Goal: Task Accomplishment & Management: Manage account settings

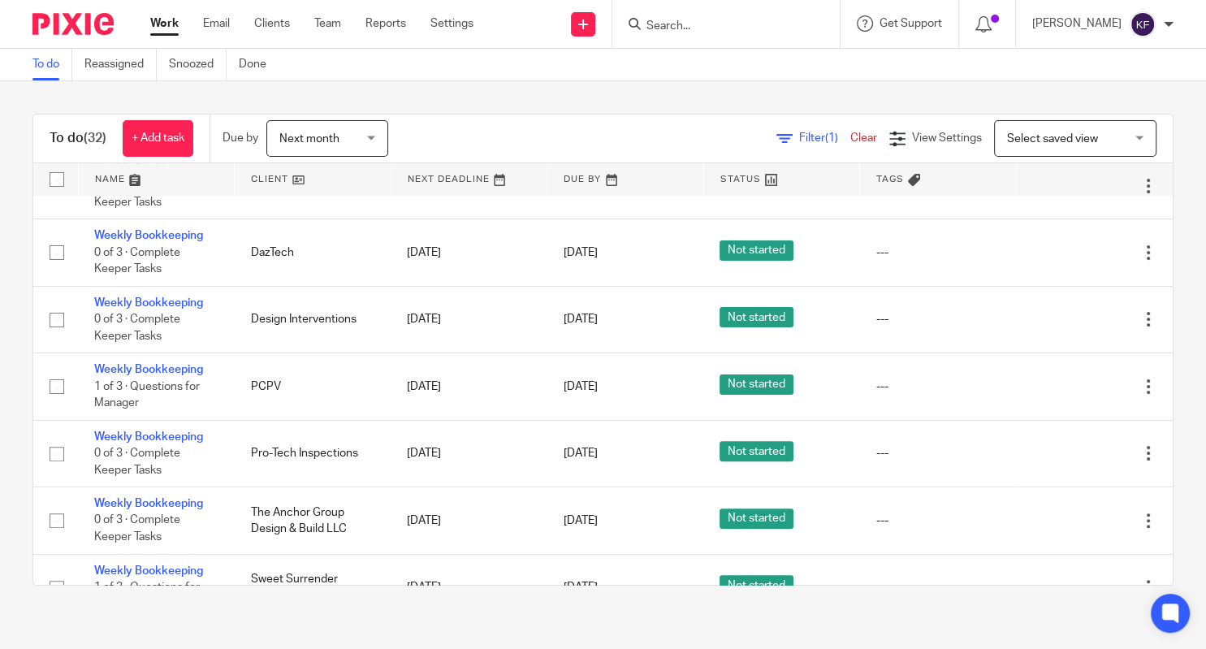
scroll to position [510, 0]
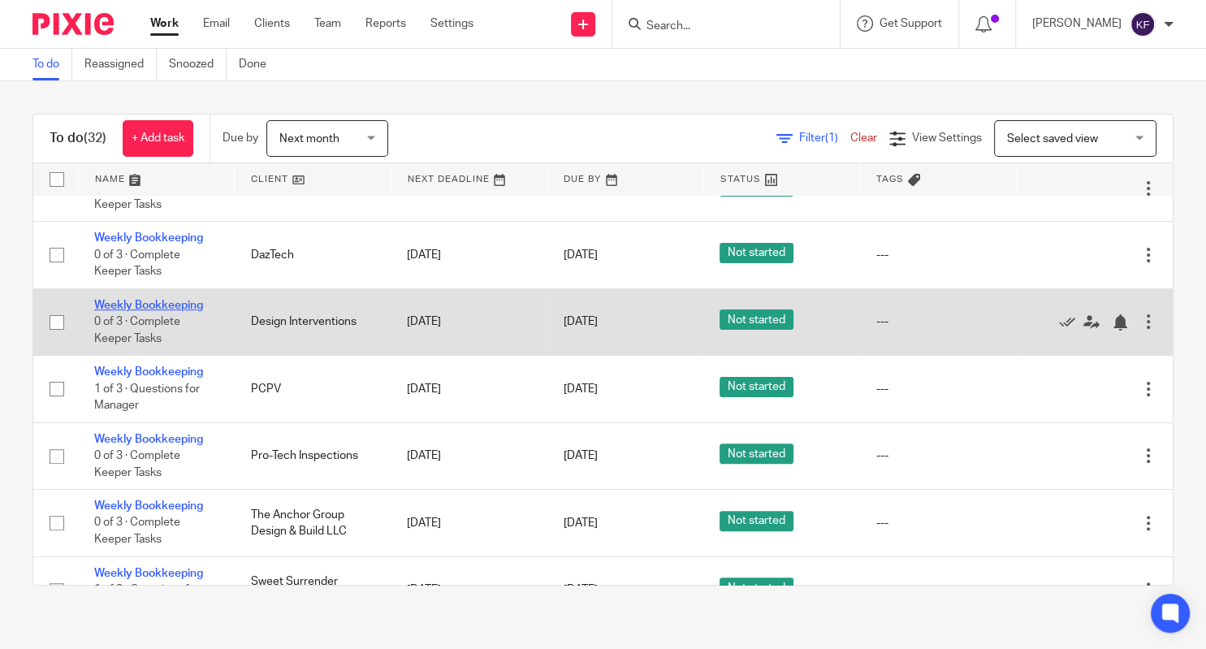
click at [196, 307] on link "Weekly Bookkeeping" at bounding box center [148, 305] width 109 height 11
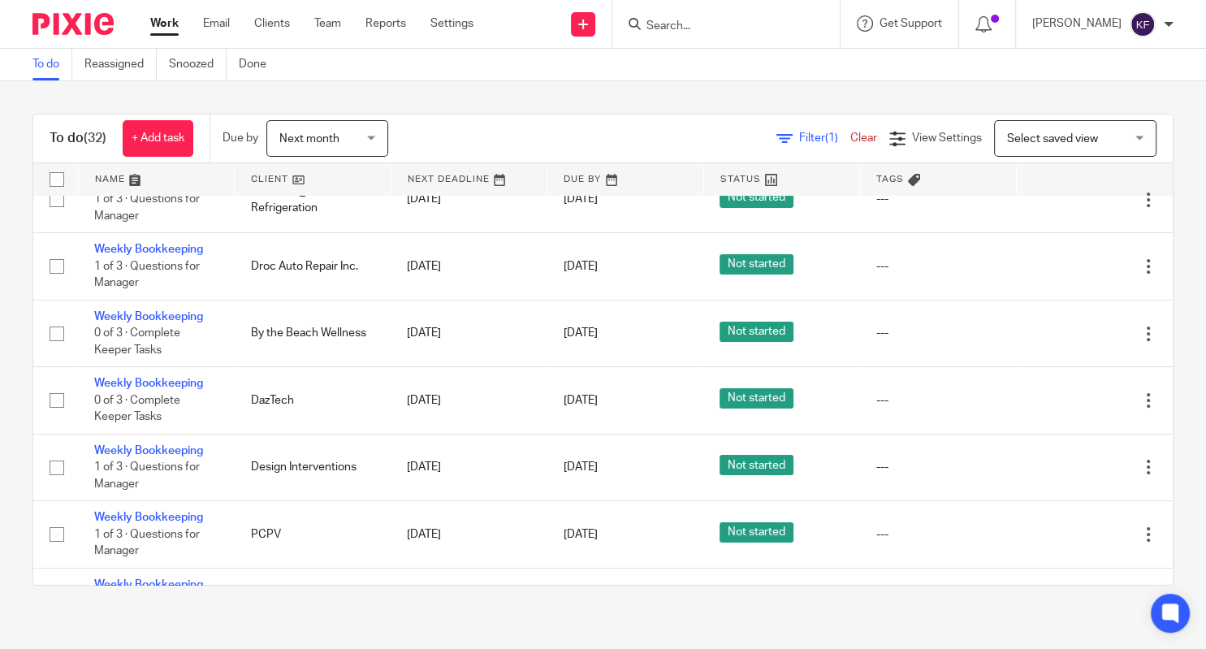
scroll to position [365, 0]
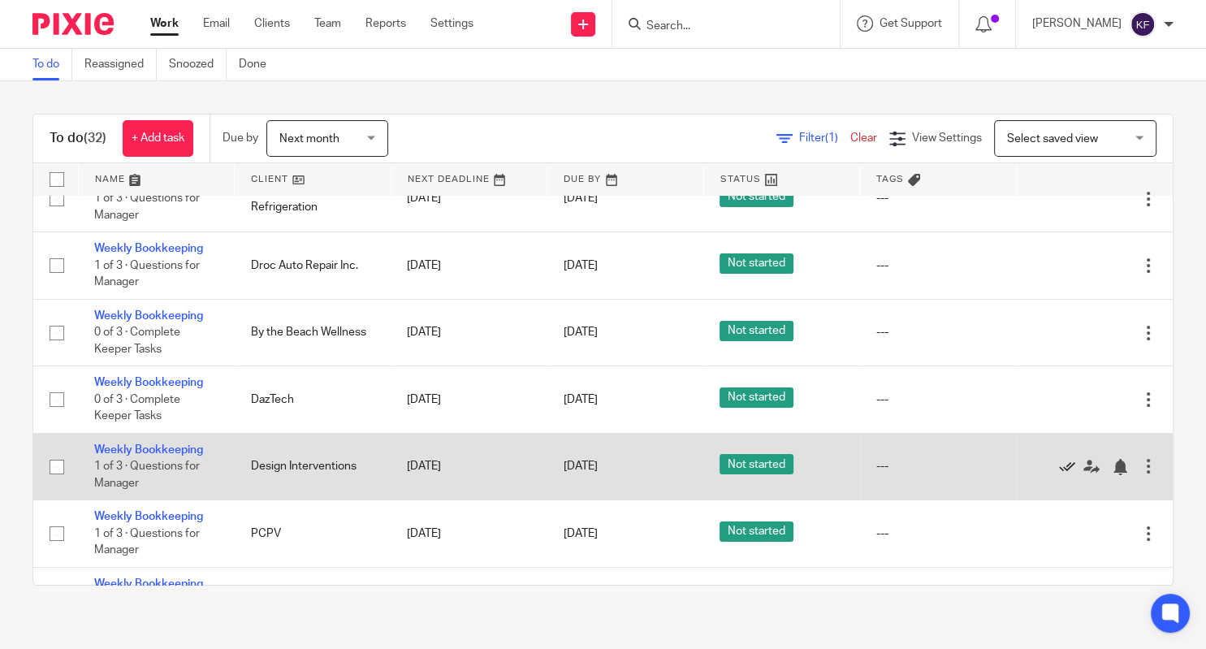
click at [1062, 475] on icon at bounding box center [1067, 467] width 16 height 16
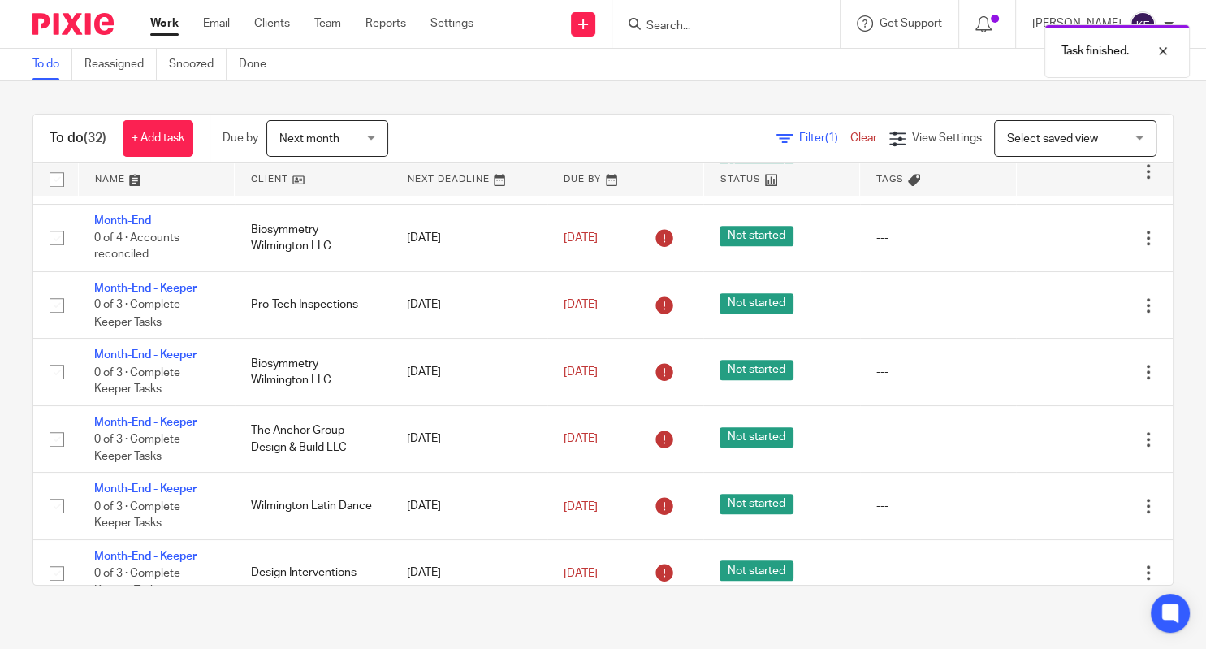
scroll to position [1316, 0]
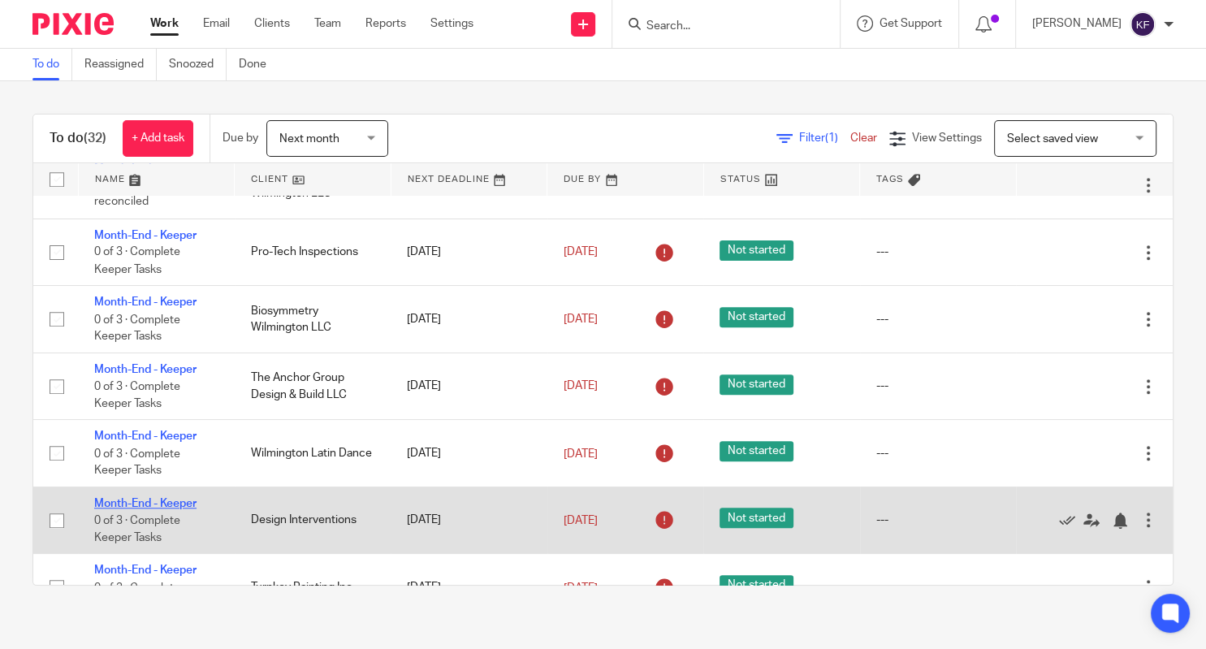
click at [154, 509] on link "Month-End - Keeper" at bounding box center [145, 503] width 102 height 11
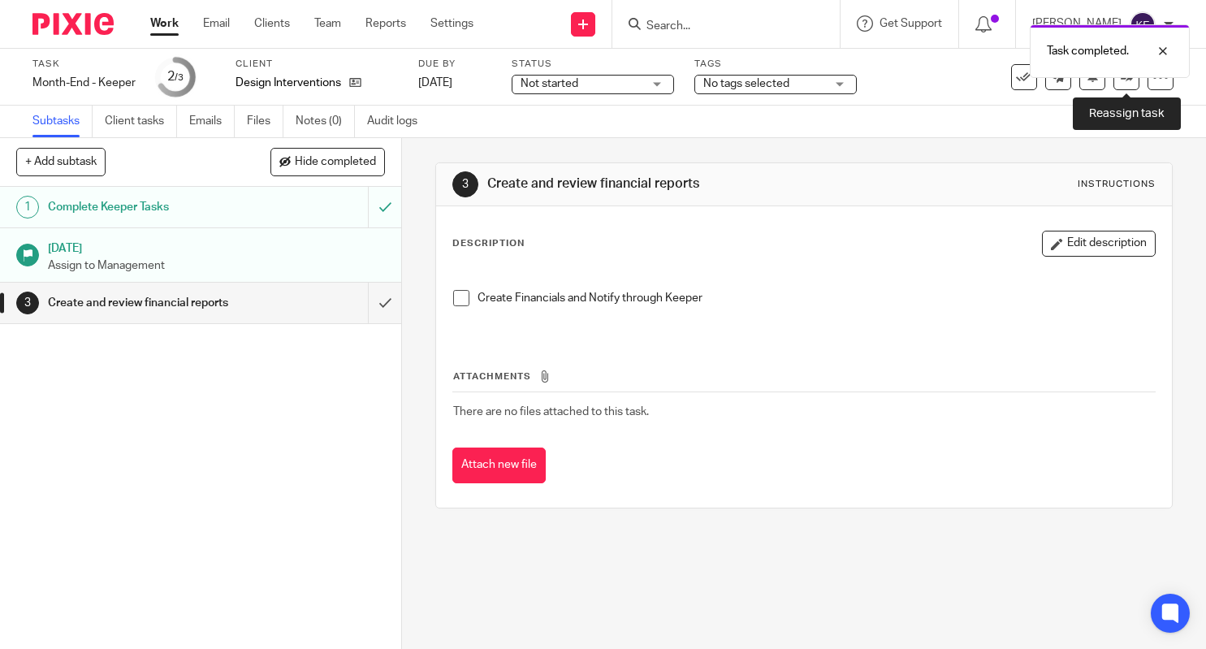
click at [1126, 83] on link at bounding box center [1126, 77] width 26 height 26
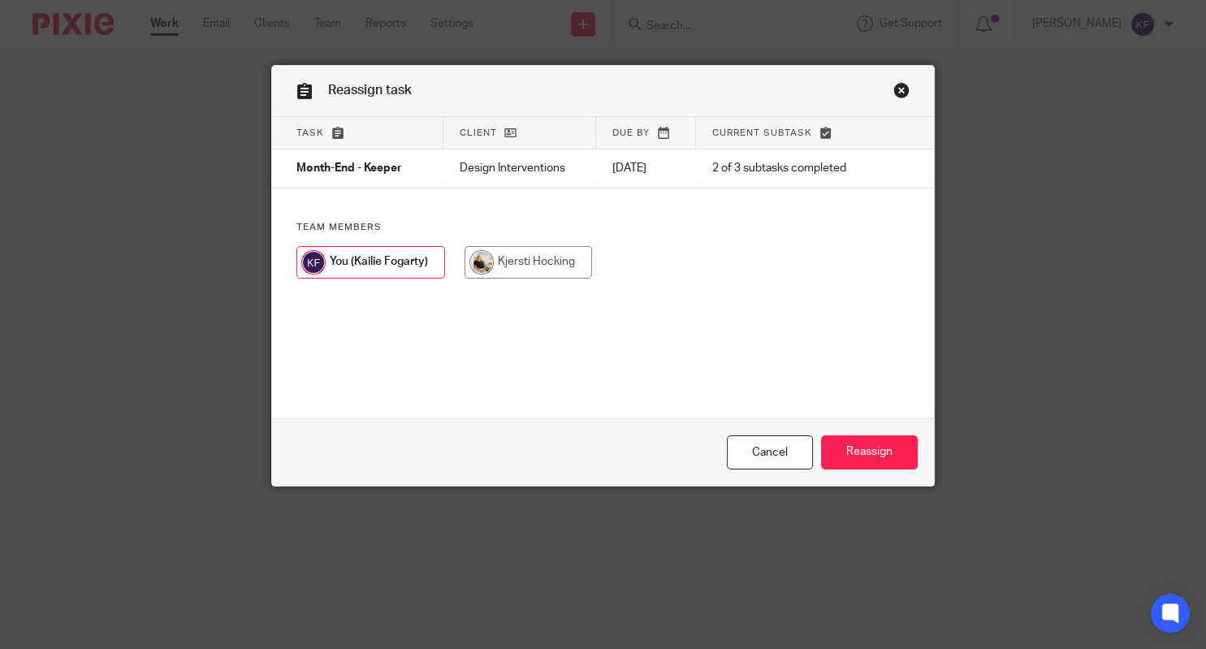
click at [567, 257] on input "radio" at bounding box center [527, 262] width 127 height 32
radio input "true"
click at [869, 450] on input "Reassign" at bounding box center [869, 452] width 97 height 35
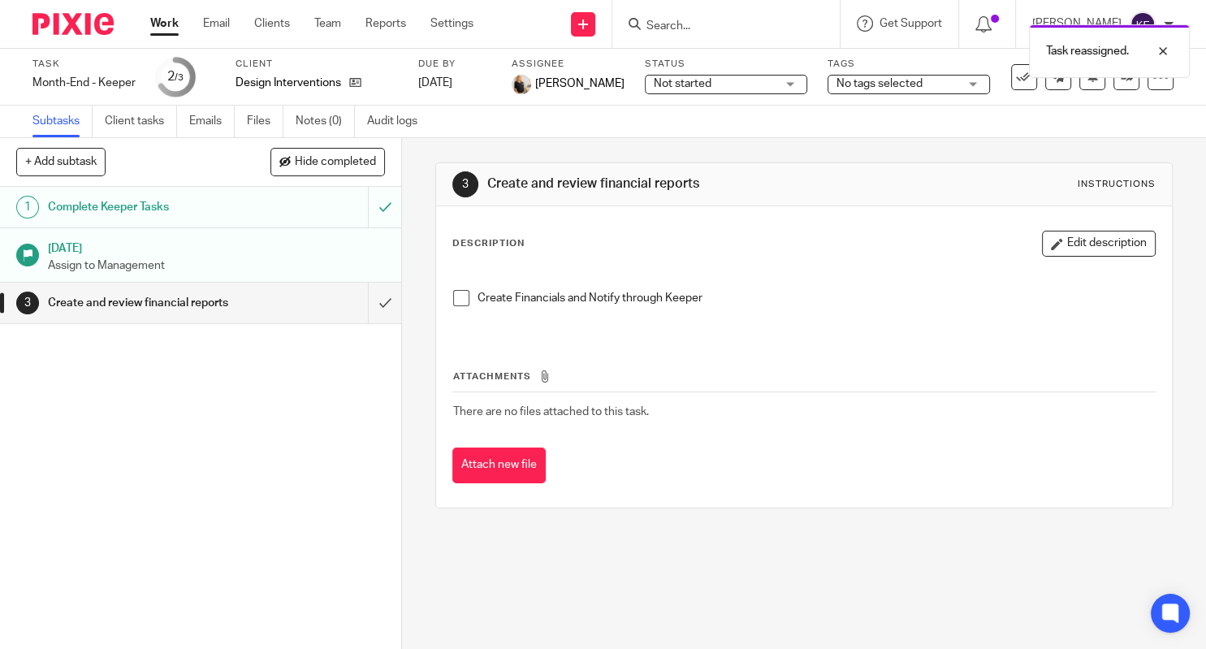
click at [167, 25] on link "Work" at bounding box center [164, 23] width 28 height 16
